Goal: Task Accomplishment & Management: Use online tool/utility

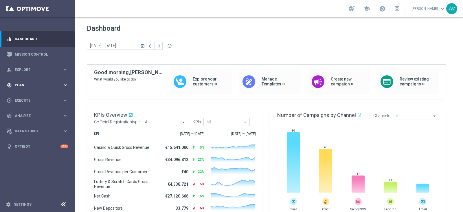
click at [25, 84] on span "Plan" at bounding box center [39, 84] width 48 height 3
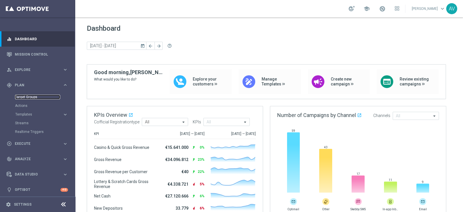
click at [26, 97] on link "Target Groups" at bounding box center [37, 97] width 45 height 5
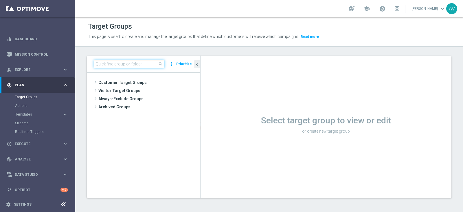
click at [101, 61] on input at bounding box center [129, 64] width 71 height 8
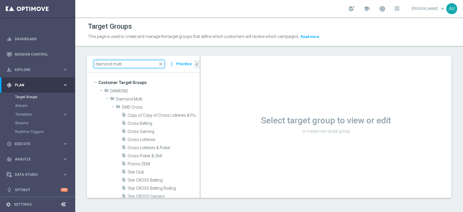
type input "diamond multi"
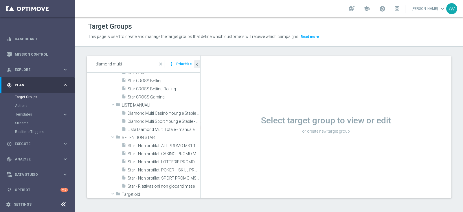
scroll to position [121, 0]
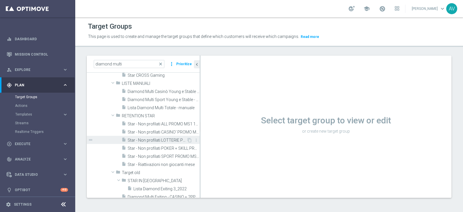
click at [161, 138] on span "Star - Non profilati LOTTERIE PROMO MS1 1M (3m)" at bounding box center [157, 140] width 59 height 5
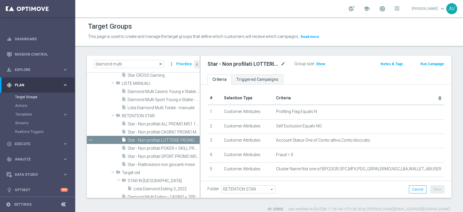
click at [326, 39] on p "This page is used to create and manage the target groups that define which cust…" at bounding box center [223, 37] width 270 height 6
click at [320, 62] on span "Show" at bounding box center [320, 64] width 9 height 4
click at [318, 63] on span "365" at bounding box center [319, 64] width 7 height 5
click at [321, 64] on span "365" at bounding box center [319, 64] width 7 height 5
click at [318, 65] on span "365" at bounding box center [319, 64] width 7 height 5
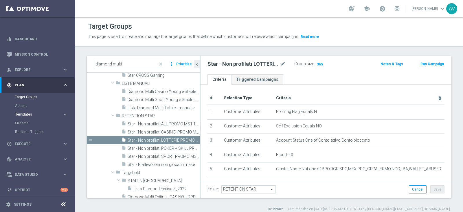
click at [22, 113] on span "Templates" at bounding box center [35, 113] width 41 height 3
click at [25, 121] on link "Optimail" at bounding box center [39, 123] width 42 height 5
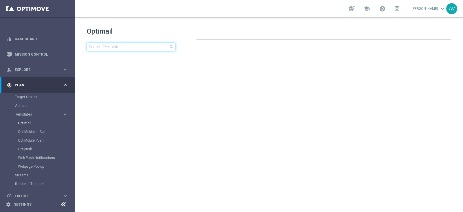
click at [119, 47] on input at bounding box center [131, 47] width 88 height 8
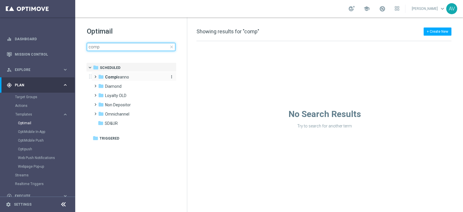
type input "comp"
click at [137, 74] on div "folder Comp leanno" at bounding box center [131, 77] width 67 height 7
click at [121, 47] on input "comp" at bounding box center [131, 47] width 88 height 8
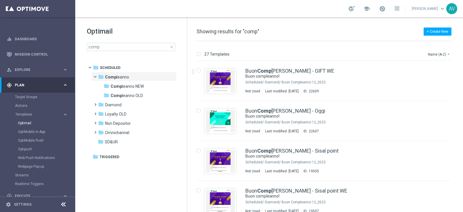
drag, startPoint x: 462, startPoint y: 68, endPoint x: 461, endPoint y: 85, distance: 17.4
click at [462, 88] on div "27 Templates Name (A-Z) arrow_drop_down Drag here to set row groups Drag here t…" at bounding box center [325, 126] width 276 height 171
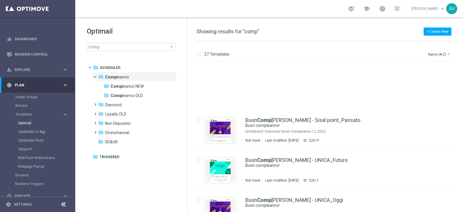
scroll to position [264, 0]
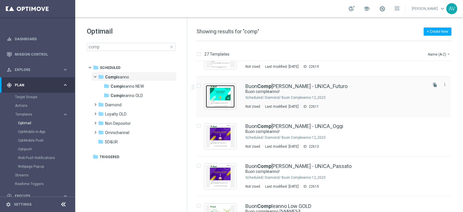
click at [223, 92] on img "Press SPACE to select this row." at bounding box center [220, 96] width 29 height 23
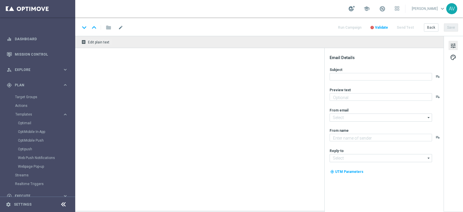
type textarea "Ti aspetta una sorpresa…"
type input "newsletter@comunicazioni.sisal.it"
type textarea "Sisal"
type input "teamvip@sisal.it"
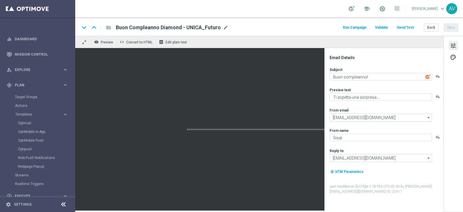
click at [357, 26] on button "Run Campaign" at bounding box center [354, 28] width 25 height 8
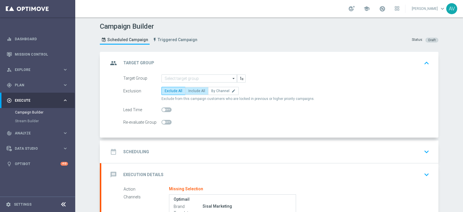
click at [191, 92] on label "Include All" at bounding box center [196, 91] width 23 height 8
click at [191, 92] on input "Include All" at bounding box center [190, 92] width 4 height 4
radio input "true"
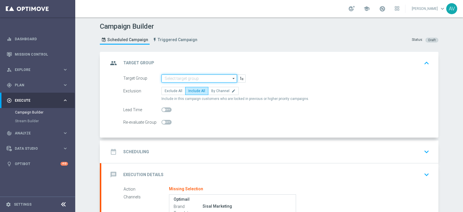
click at [187, 75] on input at bounding box center [198, 78] width 75 height 8
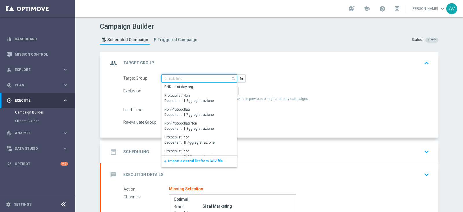
click at [187, 75] on input at bounding box center [198, 78] width 75 height 8
click at [194, 159] on span "Import external list from CSV file" at bounding box center [195, 161] width 55 height 4
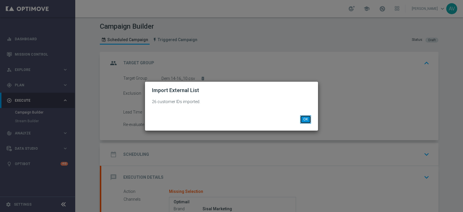
click at [307, 117] on button "OK" at bounding box center [305, 119] width 11 height 8
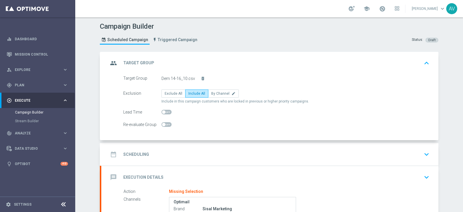
click at [108, 60] on icon "group" at bounding box center [113, 63] width 10 height 10
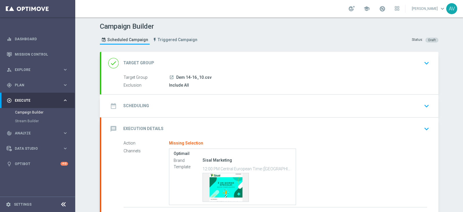
click at [111, 105] on icon "date_range" at bounding box center [113, 106] width 10 height 10
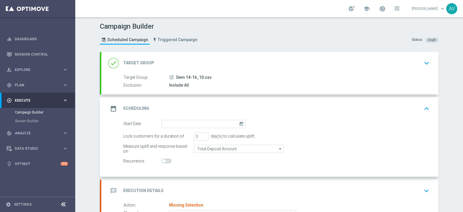
click at [239, 122] on icon "today" at bounding box center [242, 123] width 7 height 6
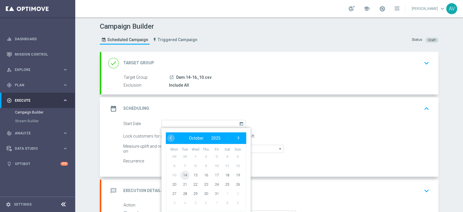
click at [183, 171] on span "14" at bounding box center [184, 174] width 9 height 9
type input "[DATE]"
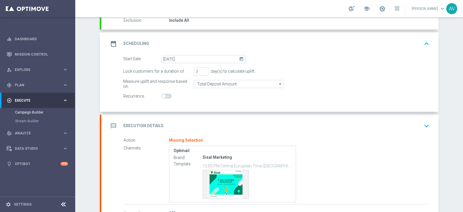
scroll to position [73, 0]
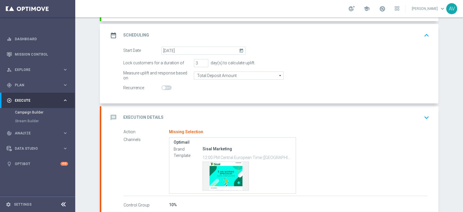
click at [111, 39] on icon "date_range" at bounding box center [113, 35] width 10 height 10
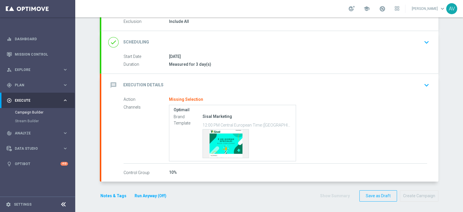
click at [112, 84] on icon "message" at bounding box center [113, 85] width 10 height 10
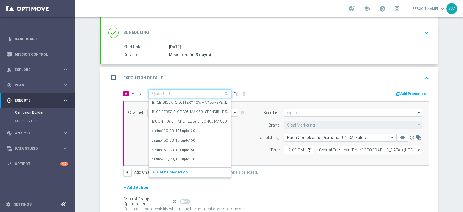
click at [168, 91] on input "text" at bounding box center [184, 93] width 64 height 5
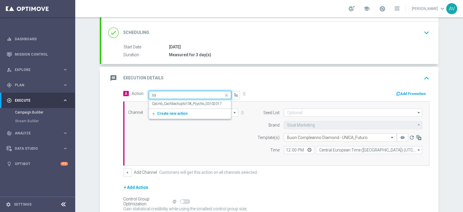
type input "s"
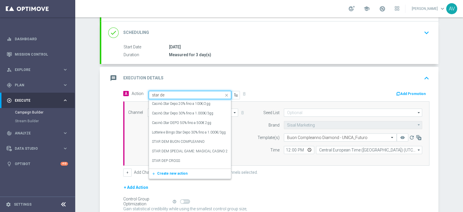
type input "star dem"
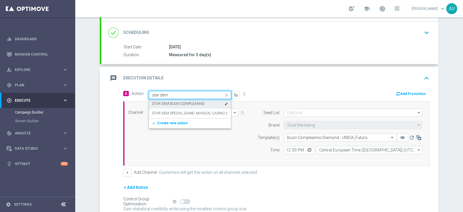
click at [180, 102] on label "STAR DEM BUON COMPLEANNO" at bounding box center [178, 103] width 53 height 5
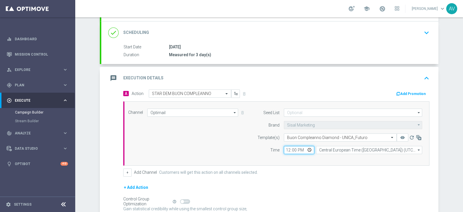
click at [285, 147] on input "12:00" at bounding box center [299, 150] width 30 height 8
type input "13:30"
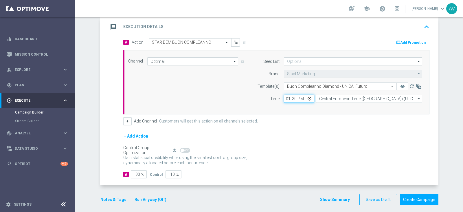
scroll to position [128, 0]
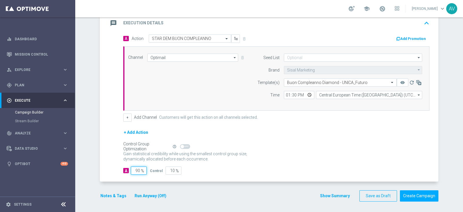
click at [136, 169] on input "90" at bounding box center [139, 170] width 16 height 8
type input "9"
type input "91"
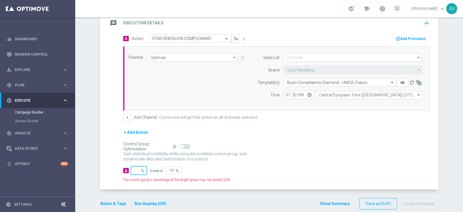
type input "100"
type input "1"
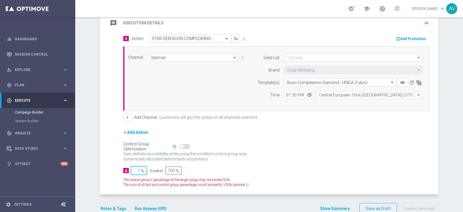
type input "99"
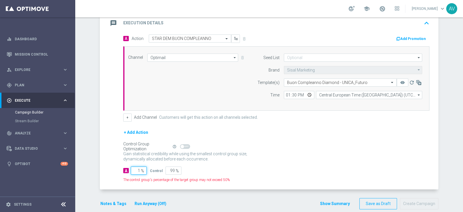
type input "10"
type input "90"
type input "100"
type input "0"
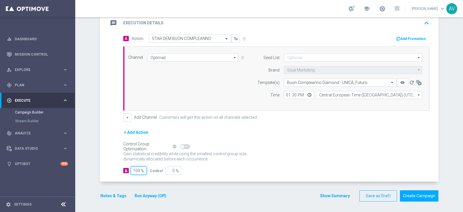
type input "100"
click at [109, 24] on icon "message" at bounding box center [113, 23] width 10 height 10
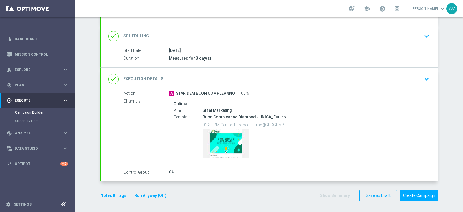
scroll to position [69, 0]
click at [104, 192] on button "Notes & Tags" at bounding box center [113, 195] width 27 height 7
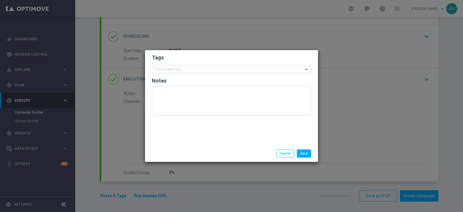
click at [162, 70] on input "text" at bounding box center [229, 69] width 148 height 5
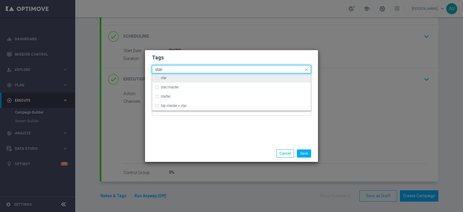
click at [156, 78] on div "star" at bounding box center [231, 77] width 153 height 9
type input "star"
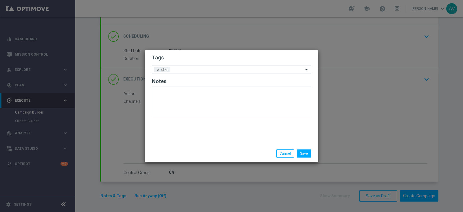
click at [194, 133] on div "Tags Add a new tag × star Notes" at bounding box center [231, 97] width 173 height 95
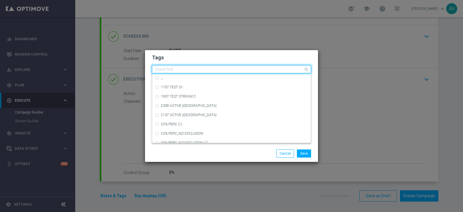
click at [197, 71] on input "text" at bounding box center [229, 69] width 148 height 5
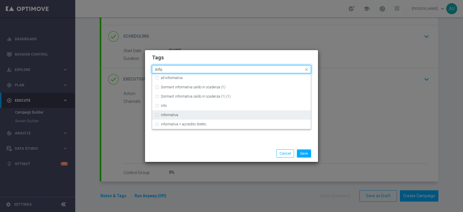
click at [169, 116] on label "informativa" at bounding box center [169, 114] width 17 height 3
type input "info"
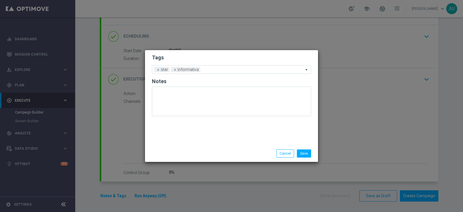
click at [200, 147] on div "Save Cancel" at bounding box center [231, 153] width 173 height 17
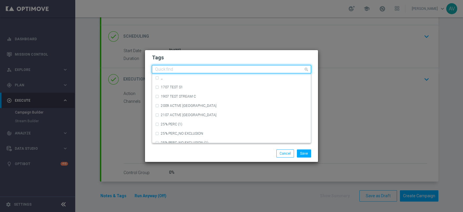
click at [225, 71] on input "text" at bounding box center [229, 69] width 148 height 5
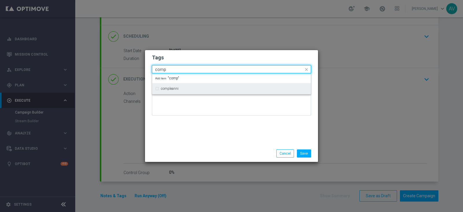
click at [173, 89] on label "compleanni" at bounding box center [170, 88] width 18 height 3
type input "comp"
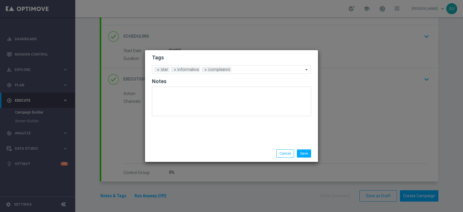
click at [204, 132] on div "Tags Add a new tag × star × informativa × compleanni Notes" at bounding box center [231, 97] width 173 height 95
click at [302, 157] on button "Save" at bounding box center [304, 153] width 14 height 8
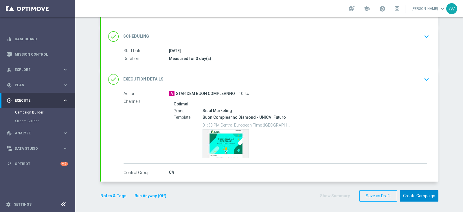
click at [417, 195] on button "Create Campaign" at bounding box center [419, 195] width 38 height 11
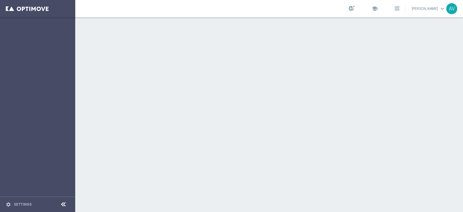
click at [350, 72] on div at bounding box center [269, 114] width 388 height 194
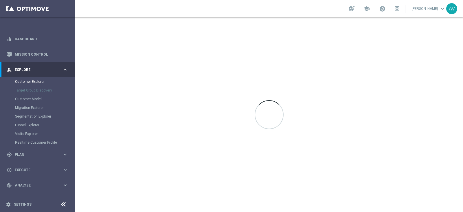
click at [309, 62] on div at bounding box center [269, 114] width 388 height 194
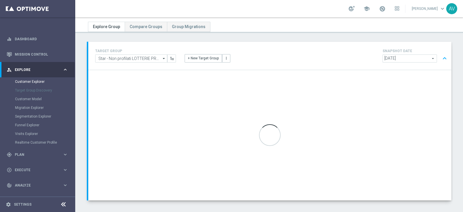
scroll to position [15, 0]
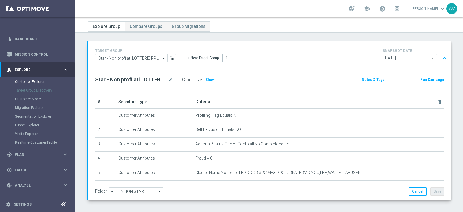
click at [450, 69] on div "TARGET GROUP Star - Non profilati LOTTERIE PROMO MS1 1M (3m) Star - Non profila…" at bounding box center [269, 175] width 388 height 268
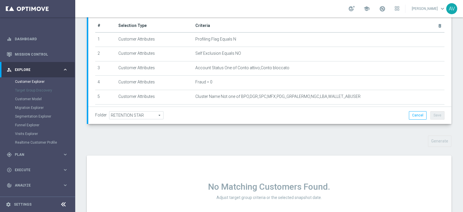
scroll to position [118, 0]
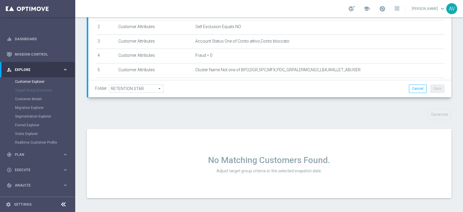
click at [272, 156] on h1 "No Matching Customers Found." at bounding box center [269, 160] width 364 height 10
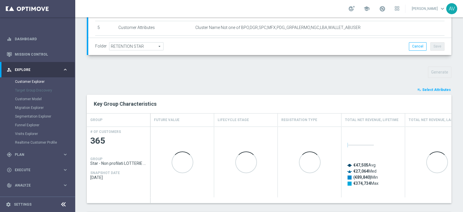
scroll to position [159, 0]
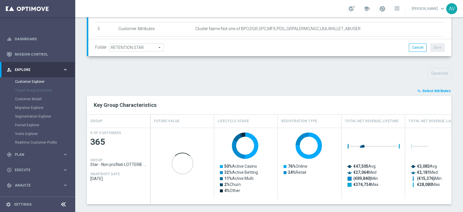
click at [427, 89] on span "Select Attributes" at bounding box center [436, 91] width 29 height 4
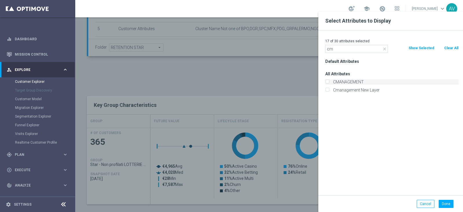
type input "cm"
click at [335, 81] on label "CMANAGEMENT" at bounding box center [395, 81] width 128 height 5
click at [329, 81] on input "CMANAGEMENT" at bounding box center [327, 83] width 4 height 4
checkbox input "true"
click at [448, 203] on button "Done" at bounding box center [445, 204] width 15 height 8
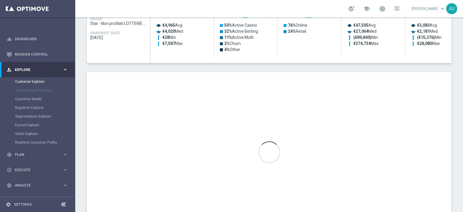
scroll to position [299, 0]
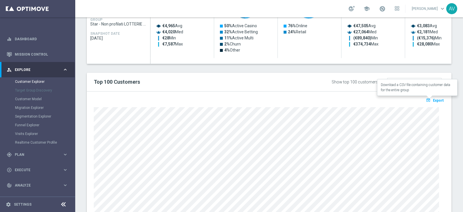
click at [429, 97] on button "open_in_browser Export" at bounding box center [434, 100] width 19 height 8
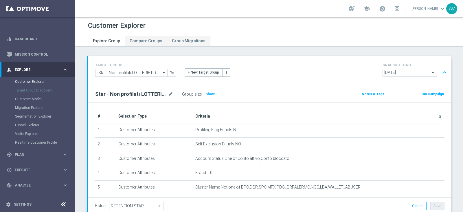
scroll to position [0, 0]
click at [420, 92] on button "Run Campaign" at bounding box center [432, 95] width 25 height 6
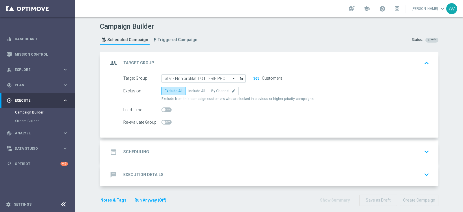
click at [190, 85] on form "Target Group Star - Non profilati LOTTERIE PROMO MS1 1M (3m) Star - Non profila…" at bounding box center [276, 100] width 306 height 52
click at [190, 90] on span "Include All" at bounding box center [196, 91] width 17 height 4
click at [190, 90] on input "Include All" at bounding box center [190, 92] width 4 height 4
radio input "true"
click at [113, 62] on icon "group" at bounding box center [113, 63] width 10 height 10
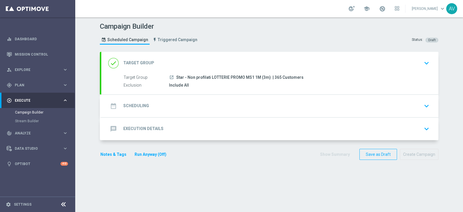
click at [112, 104] on icon "date_range" at bounding box center [113, 106] width 10 height 10
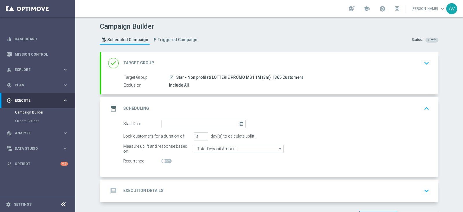
click at [239, 123] on icon "today" at bounding box center [242, 123] width 7 height 6
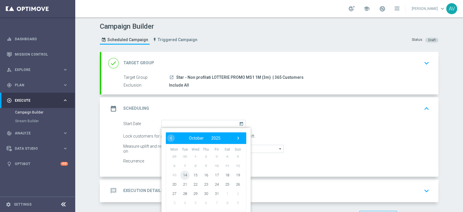
click at [185, 174] on span "14" at bounding box center [184, 174] width 9 height 9
type input "[DATE]"
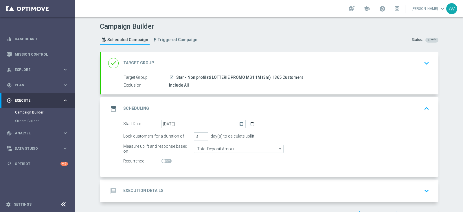
click at [115, 110] on icon "date_range" at bounding box center [113, 108] width 10 height 10
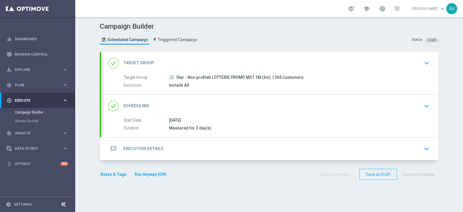
click at [120, 144] on div "message Execution Details" at bounding box center [135, 148] width 55 height 10
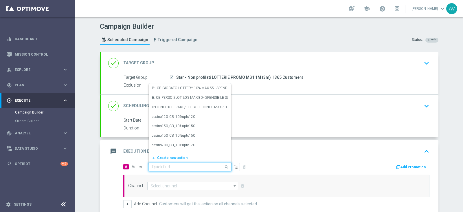
click at [177, 169] on div "Quick find" at bounding box center [190, 167] width 82 height 8
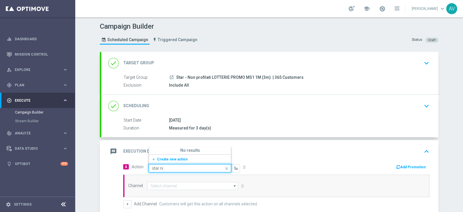
type input "star n"
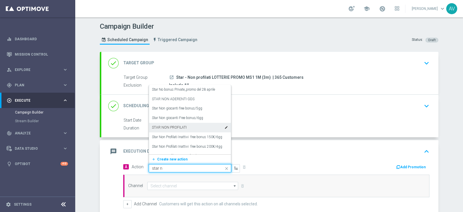
click at [172, 127] on label "STAR NON PROFILATI" at bounding box center [169, 127] width 35 height 5
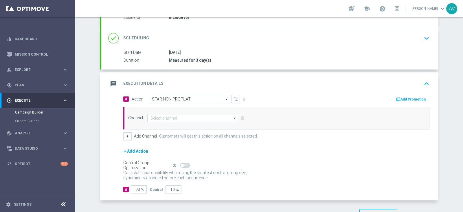
scroll to position [66, 0]
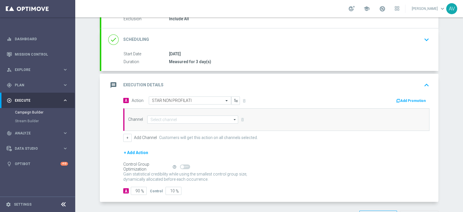
click at [141, 189] on span "%" at bounding box center [142, 191] width 3 height 5
click at [134, 188] on input "90" at bounding box center [139, 191] width 16 height 8
type input "0"
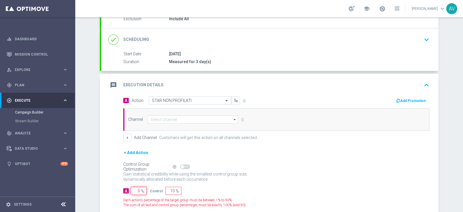
type input "100"
type input "10"
type input "90"
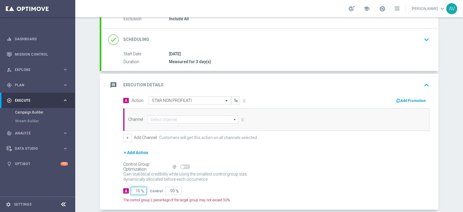
type input "100"
type input "0"
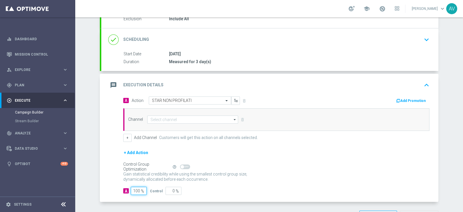
type input "100"
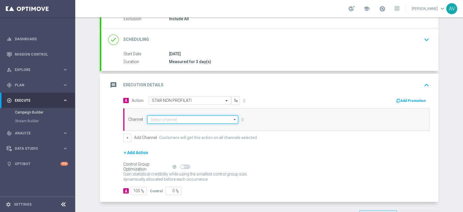
click at [161, 119] on input at bounding box center [192, 119] width 91 height 8
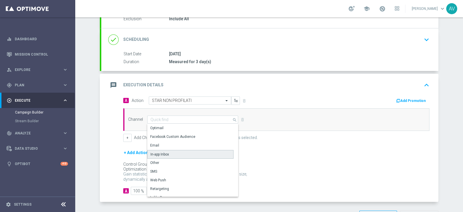
click at [158, 152] on div "In-app Inbox" at bounding box center [159, 154] width 19 height 5
type input "In-app Inbox"
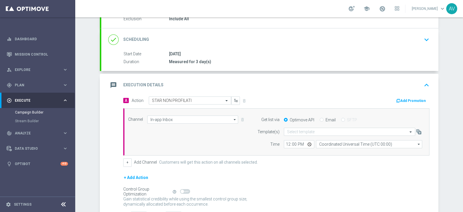
click at [320, 120] on input "Email" at bounding box center [322, 120] width 4 height 4
radio input "true"
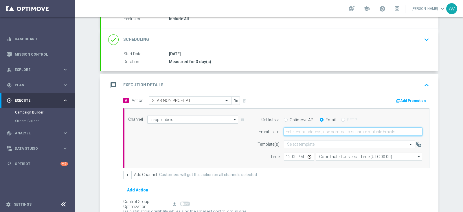
click at [298, 129] on input "email" at bounding box center [353, 132] width 138 height 8
type input "[PERSON_NAME][EMAIL_ADDRESS][DOMAIN_NAME]"
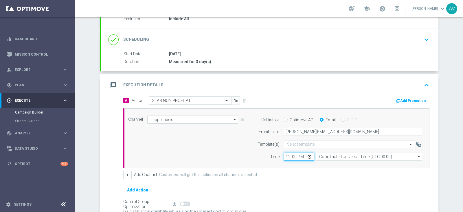
click at [287, 155] on input "12:00" at bounding box center [299, 156] width 30 height 8
type input "12:30"
click at [349, 152] on input "Coordinated Universal Time (UTC 00:00)" at bounding box center [369, 156] width 106 height 8
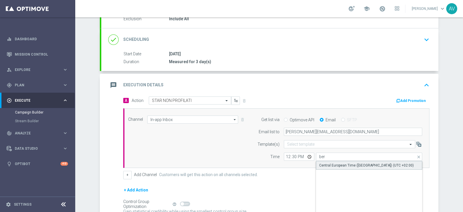
click at [353, 164] on div "Central European Time ([GEOGRAPHIC_DATA]) (UTC +02:00)" at bounding box center [366, 165] width 95 height 5
type input "Central European Time ([GEOGRAPHIC_DATA]) (UTC +02:00)"
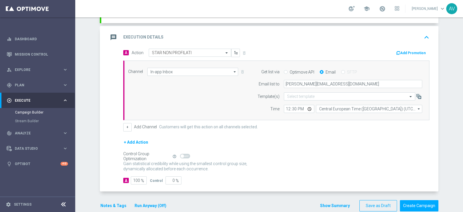
scroll to position [124, 0]
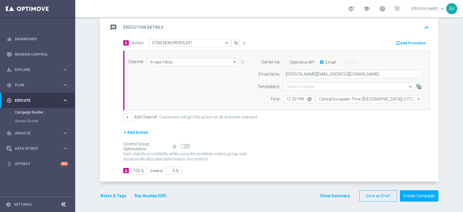
click at [112, 28] on icon "message" at bounding box center [113, 27] width 10 height 10
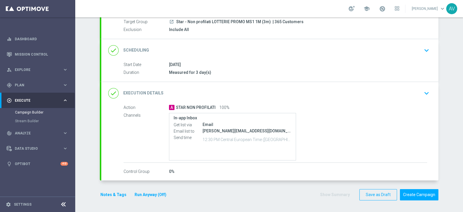
scroll to position [55, 0]
click at [106, 193] on button "Notes & Tags" at bounding box center [113, 195] width 27 height 7
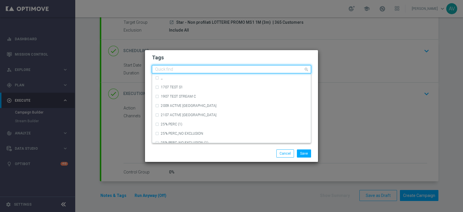
click at [163, 67] on input "text" at bounding box center [229, 69] width 148 height 5
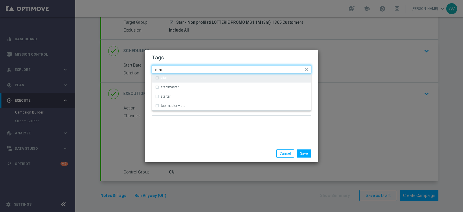
click at [161, 77] on label "star" at bounding box center [164, 77] width 6 height 3
type input "star"
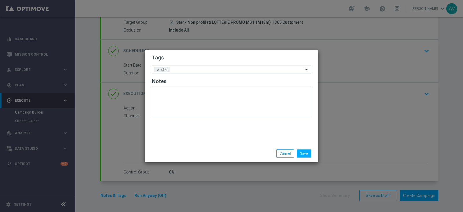
click at [181, 138] on div "Tags Add a new tag × star Notes" at bounding box center [231, 97] width 173 height 95
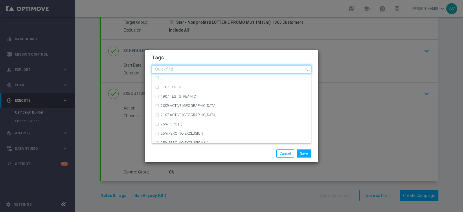
click at [194, 69] on input "text" at bounding box center [229, 69] width 148 height 5
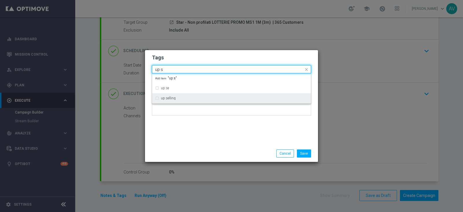
click at [171, 98] on label "up selling" at bounding box center [168, 97] width 15 height 3
type input "up s"
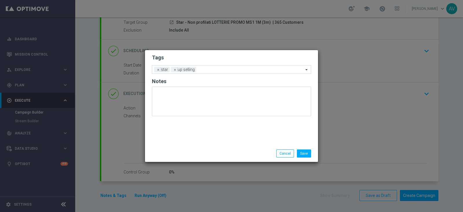
click at [184, 123] on div "Tags Add a new tag × star × up selling Notes" at bounding box center [231, 97] width 173 height 95
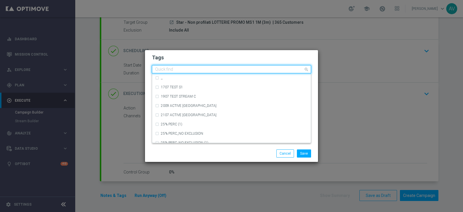
click at [207, 70] on input "text" at bounding box center [229, 69] width 148 height 5
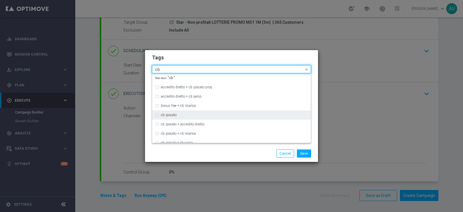
click at [166, 117] on div "cb giocato" at bounding box center [231, 114] width 153 height 9
type input "cb"
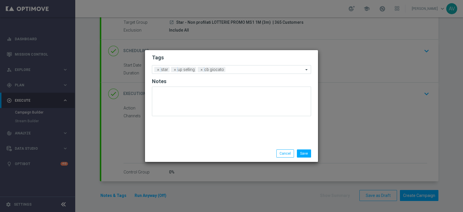
click at [193, 151] on div "Save Cancel" at bounding box center [231, 153] width 168 height 8
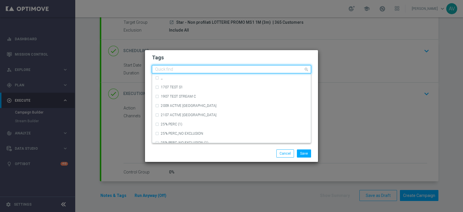
click at [242, 71] on input "text" at bounding box center [229, 69] width 148 height 5
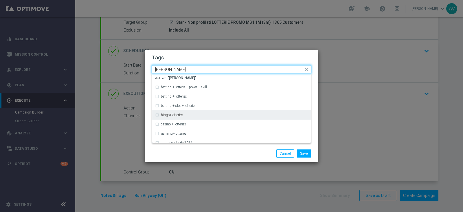
click at [165, 115] on label "bingo+lotteries" at bounding box center [172, 114] width 22 height 3
type input "[PERSON_NAME]"
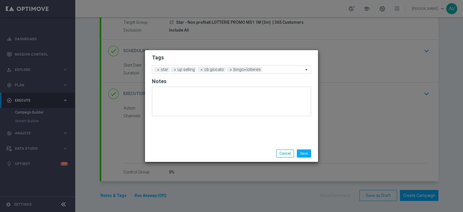
click at [209, 149] on div "Save Cancel" at bounding box center [231, 153] width 173 height 17
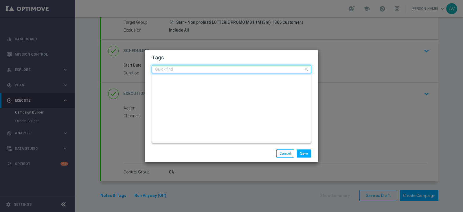
scroll to position [0, 0]
click at [274, 67] on div "Quick find × star × up selling × cb giocato × bingo+lotteries" at bounding box center [227, 69] width 151 height 7
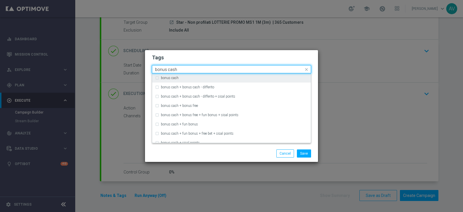
click at [198, 77] on div "bonus cash" at bounding box center [234, 77] width 147 height 3
type input "bonus cash"
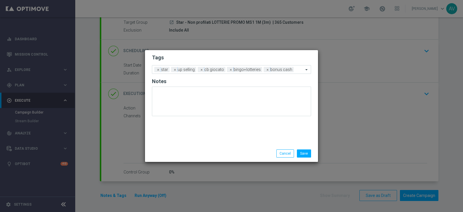
click at [228, 151] on div "Save Cancel" at bounding box center [259, 153] width 112 height 8
click at [305, 151] on button "Save" at bounding box center [304, 153] width 14 height 8
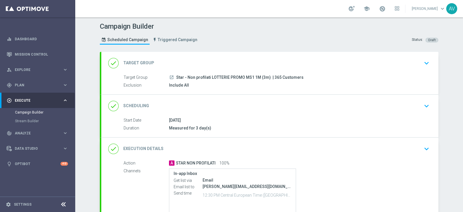
scroll to position [55, 0]
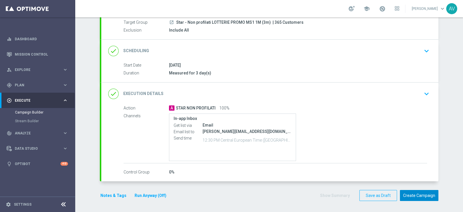
click at [415, 193] on button "Create Campaign" at bounding box center [419, 195] width 38 height 11
